Goal: Task Accomplishment & Management: Manage account settings

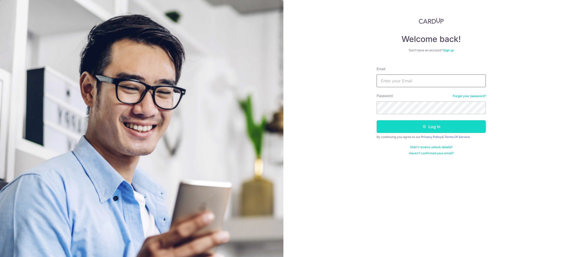
type input "[EMAIL_ADDRESS][DOMAIN_NAME]"
click at [413, 123] on button "Log in" at bounding box center [430, 126] width 109 height 13
